Goal: Complete application form

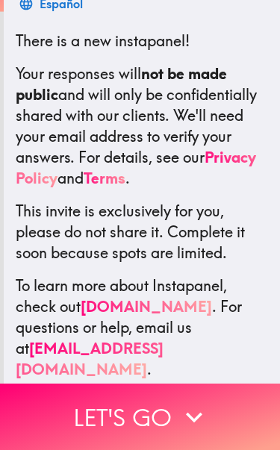
scroll to position [258, 0]
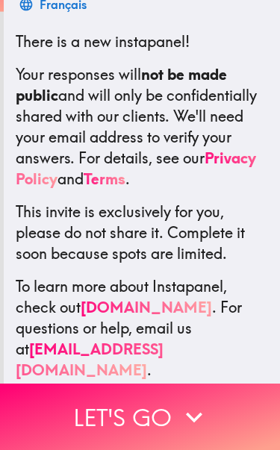
click at [195, 398] on button "Let's go" at bounding box center [140, 417] width 280 height 66
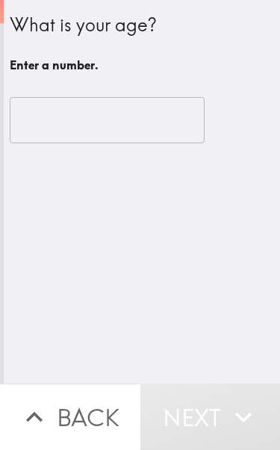
click at [131, 122] on input "number" at bounding box center [107, 120] width 195 height 46
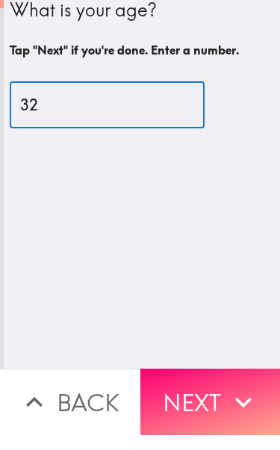
type input "32"
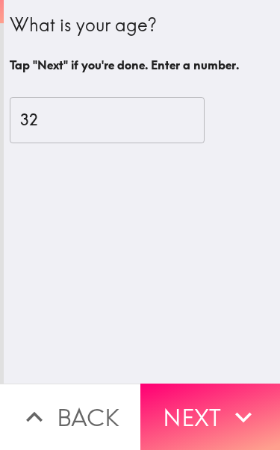
click at [202, 409] on button "Next" at bounding box center [210, 417] width 140 height 66
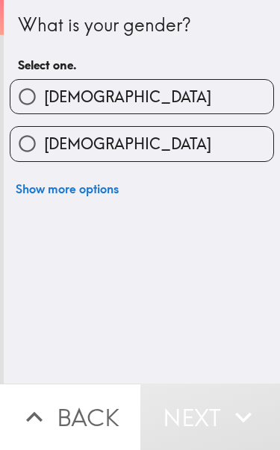
click at [197, 140] on label "[DEMOGRAPHIC_DATA]" at bounding box center [141, 144] width 263 height 34
click at [44, 140] on input "[DEMOGRAPHIC_DATA]" at bounding box center [27, 144] width 34 height 34
radio input "true"
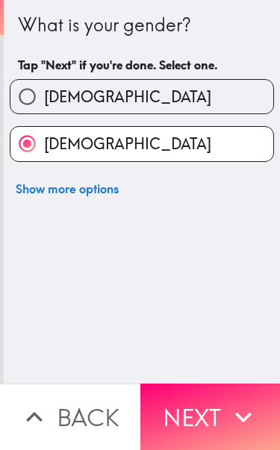
click at [231, 412] on icon "button" at bounding box center [243, 417] width 33 height 33
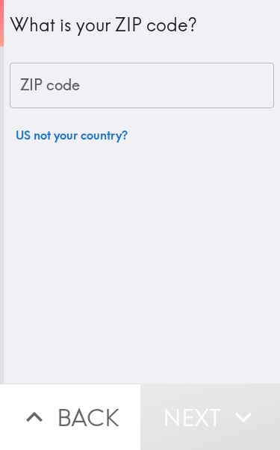
click at [191, 92] on input "ZIP code" at bounding box center [142, 86] width 264 height 46
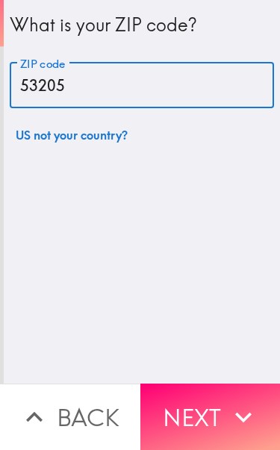
type input "53205"
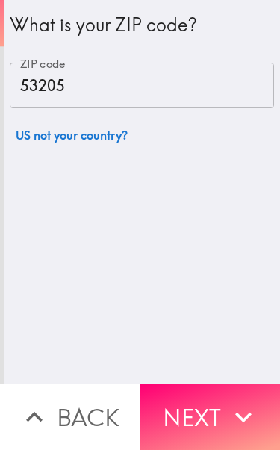
click at [245, 393] on button "Next" at bounding box center [210, 417] width 140 height 66
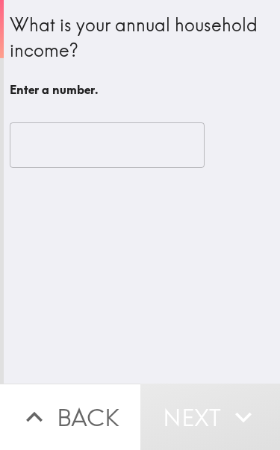
click at [134, 146] on input "number" at bounding box center [107, 145] width 195 height 46
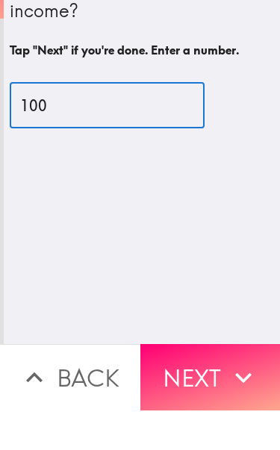
type input "100"
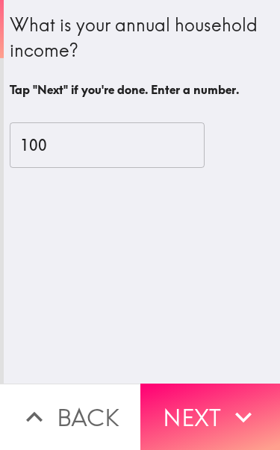
click at [243, 401] on icon "button" at bounding box center [243, 417] width 33 height 33
